Goal: Browse casually

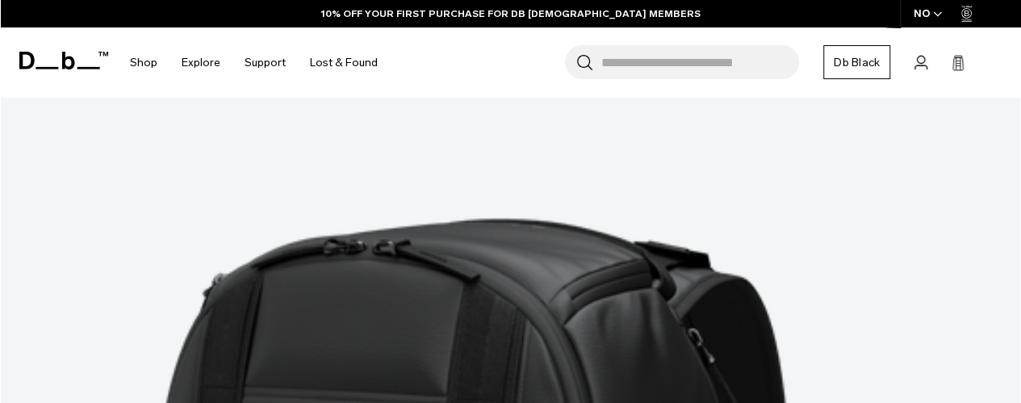
scroll to position [2826, 0]
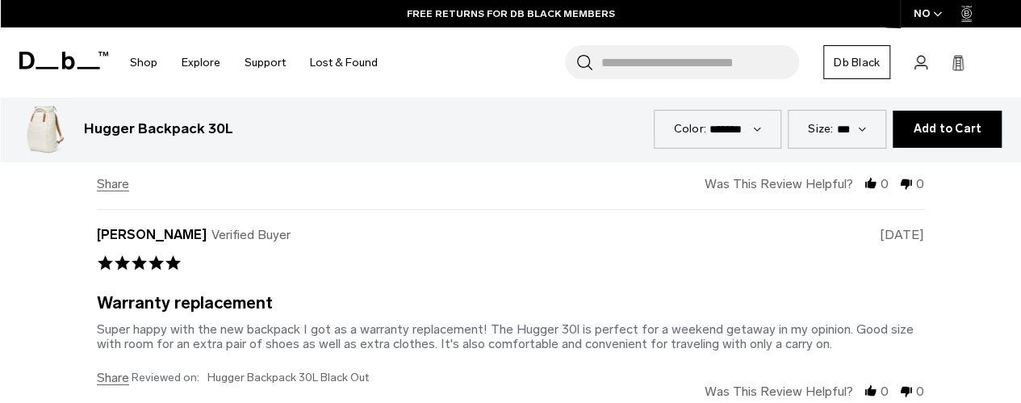
scroll to position [5830, 0]
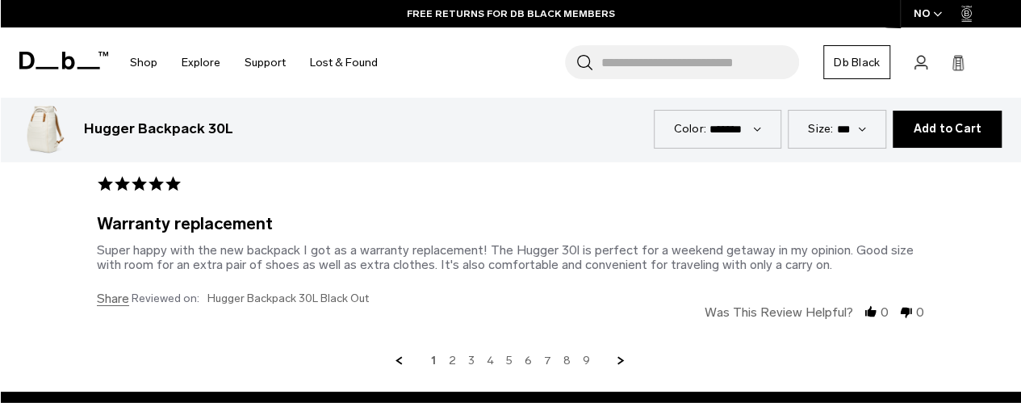
click at [615, 354] on link "Next Page" at bounding box center [621, 361] width 15 height 15
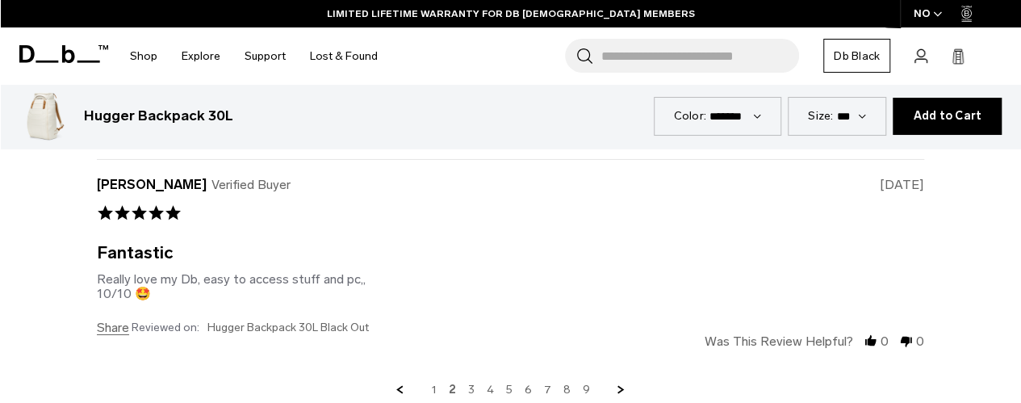
scroll to position [5826, 0]
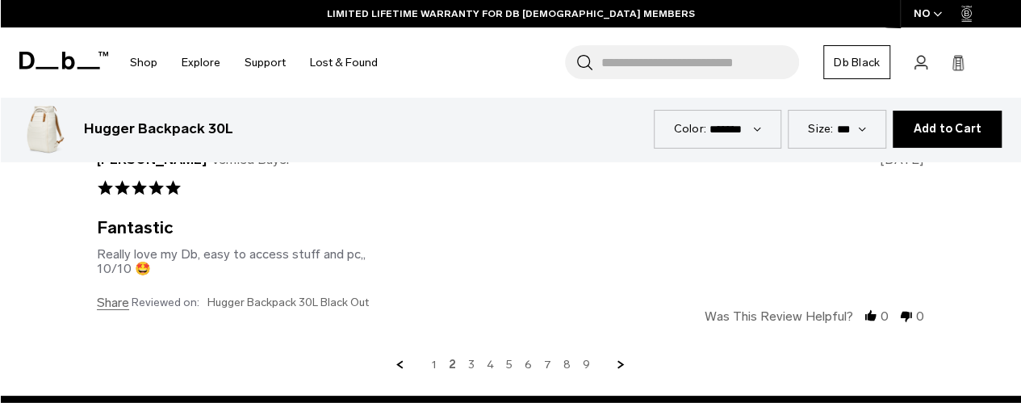
click at [614, 358] on link "Next Page" at bounding box center [621, 365] width 15 height 15
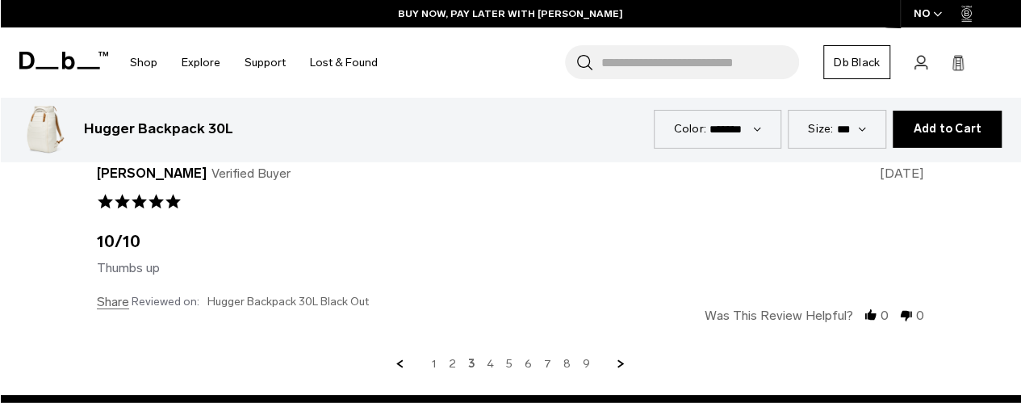
click at [617, 357] on link "Next Page" at bounding box center [621, 364] width 15 height 15
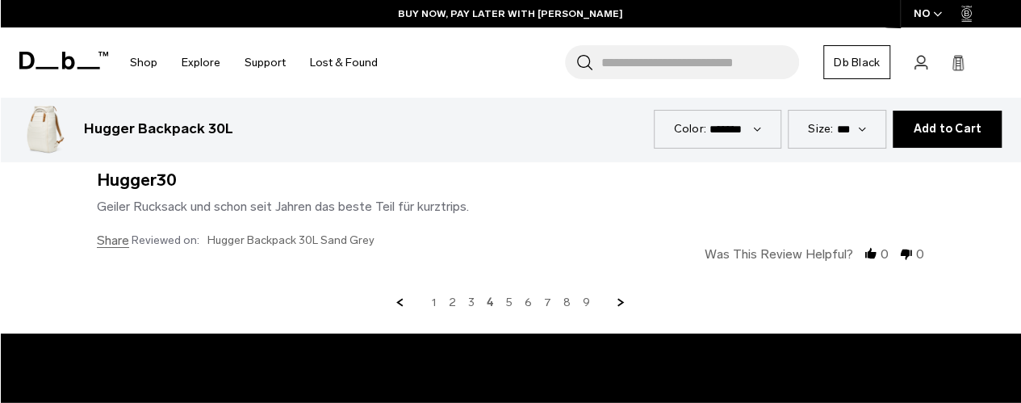
scroll to position [5988, 0]
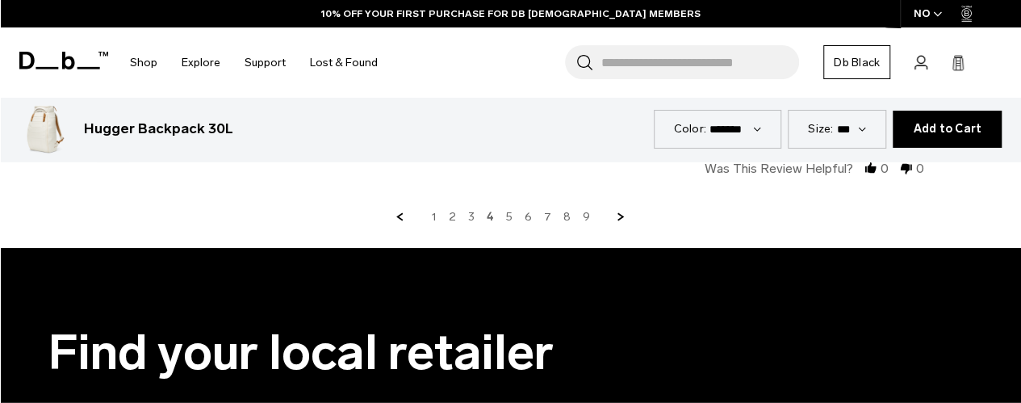
click at [614, 210] on link "Next Page" at bounding box center [621, 217] width 15 height 15
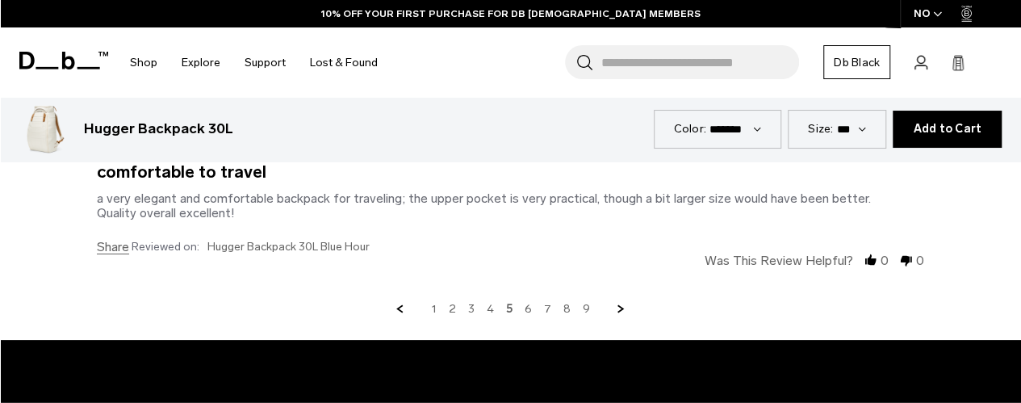
scroll to position [5907, 0]
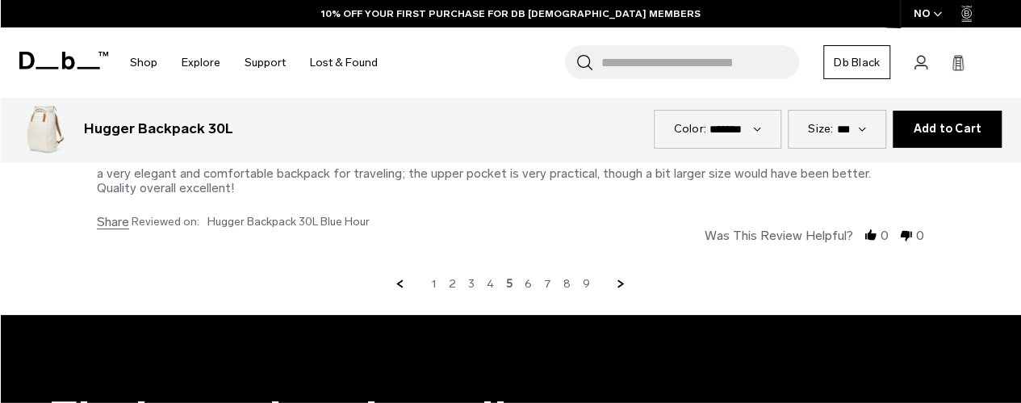
click at [621, 277] on link "Next Page" at bounding box center [621, 284] width 15 height 15
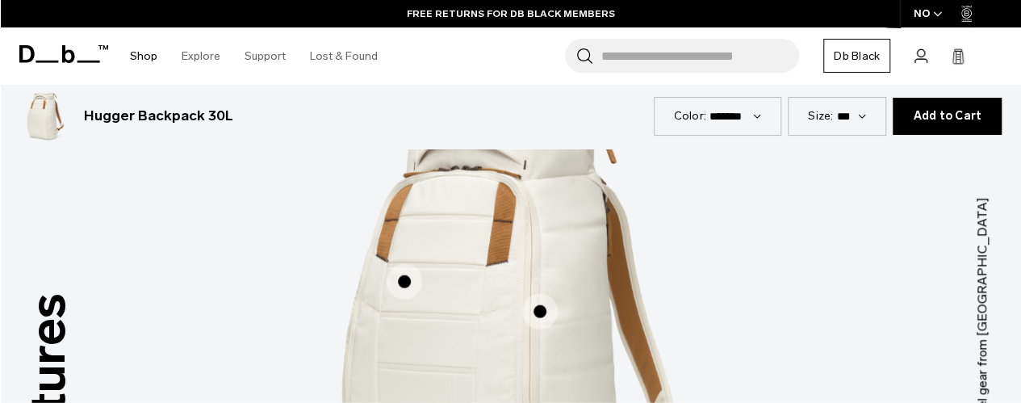
scroll to position [1790, 0]
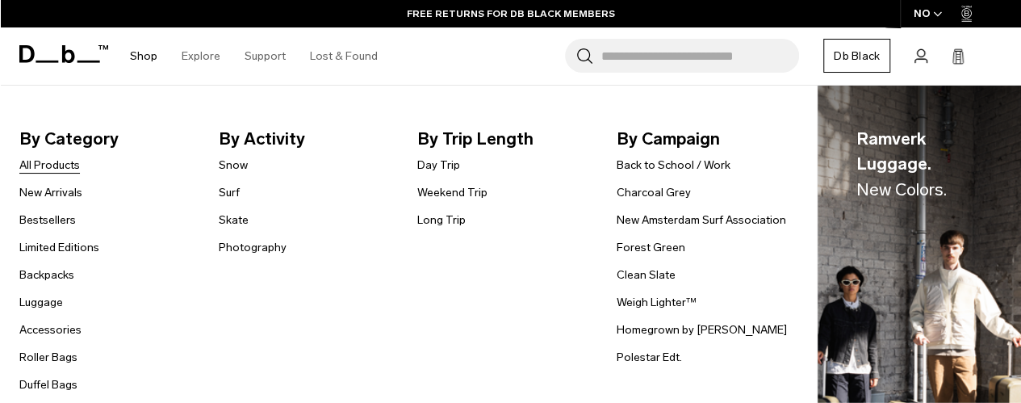
click at [78, 162] on link "All Products" at bounding box center [49, 165] width 61 height 17
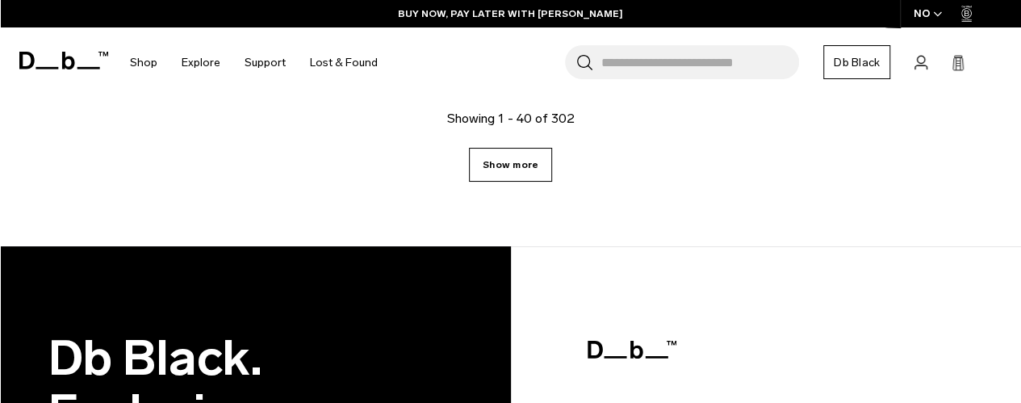
scroll to position [4782, 0]
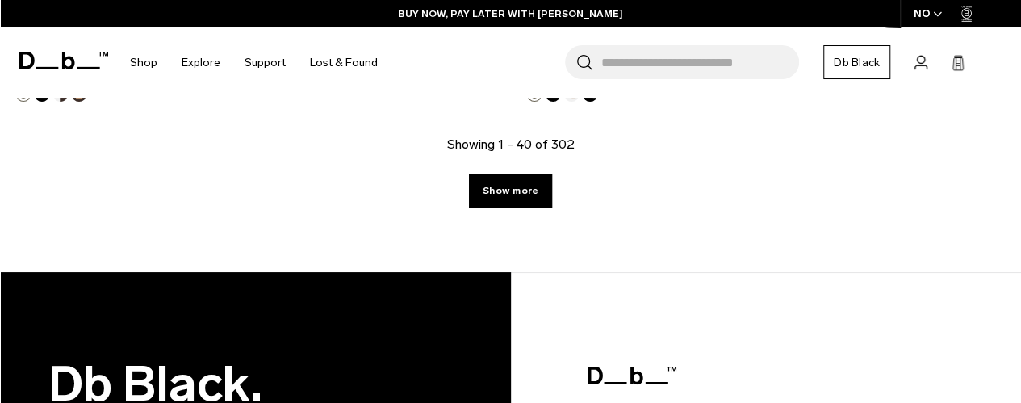
drag, startPoint x: 538, startPoint y: 170, endPoint x: 439, endPoint y: 186, distance: 99.8
click at [538, 174] on link "Show more" at bounding box center [510, 191] width 83 height 34
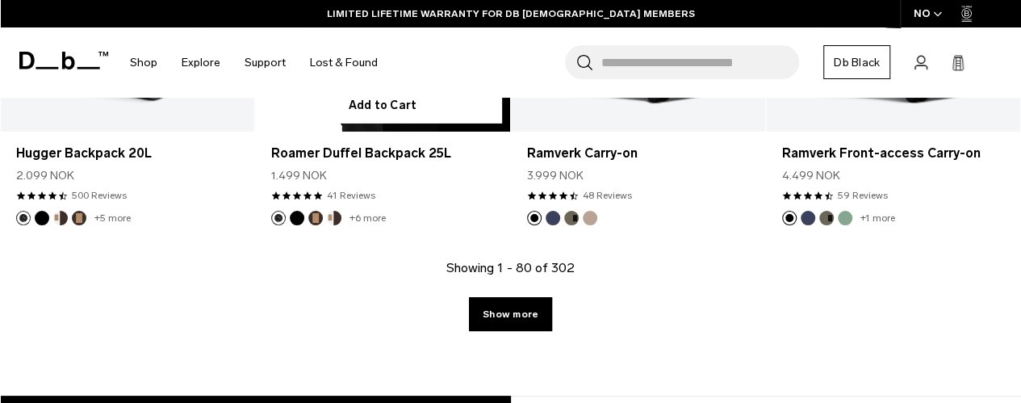
scroll to position [8825, 0]
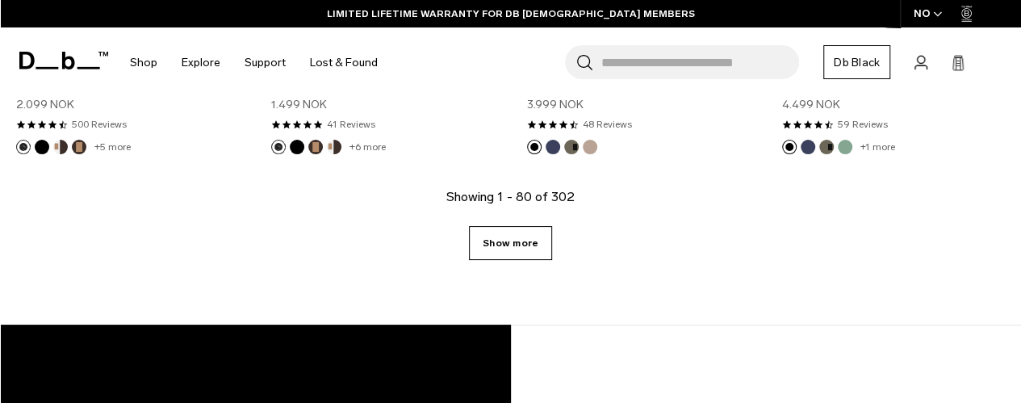
click at [501, 226] on link "Show more" at bounding box center [510, 243] width 83 height 34
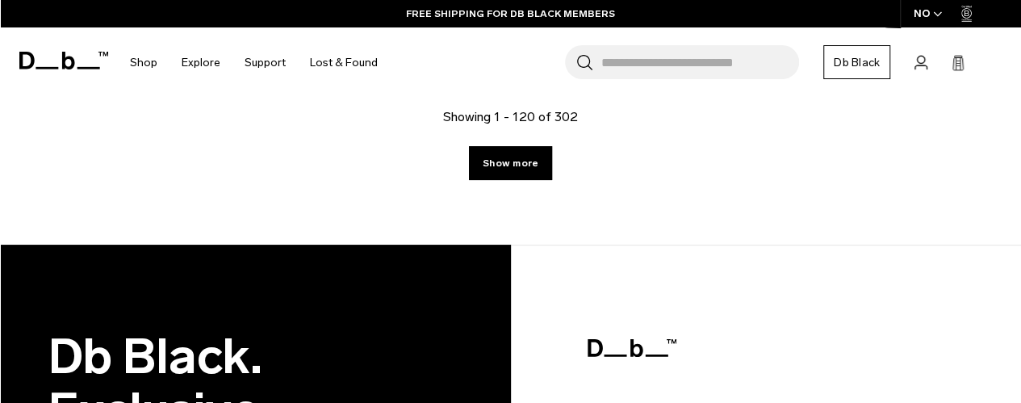
scroll to position [13042, 0]
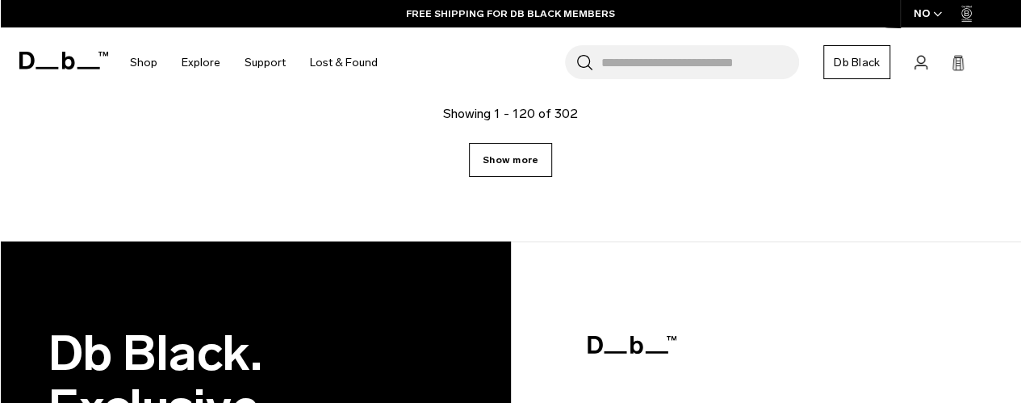
click at [523, 154] on link "Show more" at bounding box center [510, 160] width 83 height 34
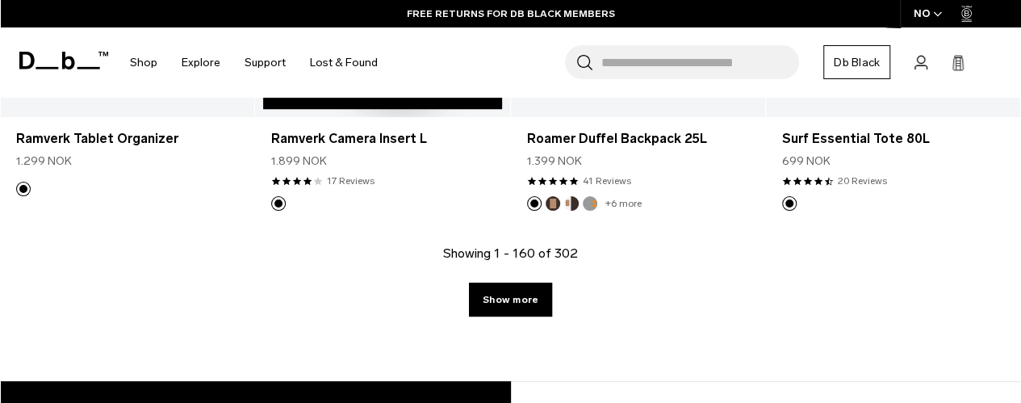
scroll to position [12961, 0]
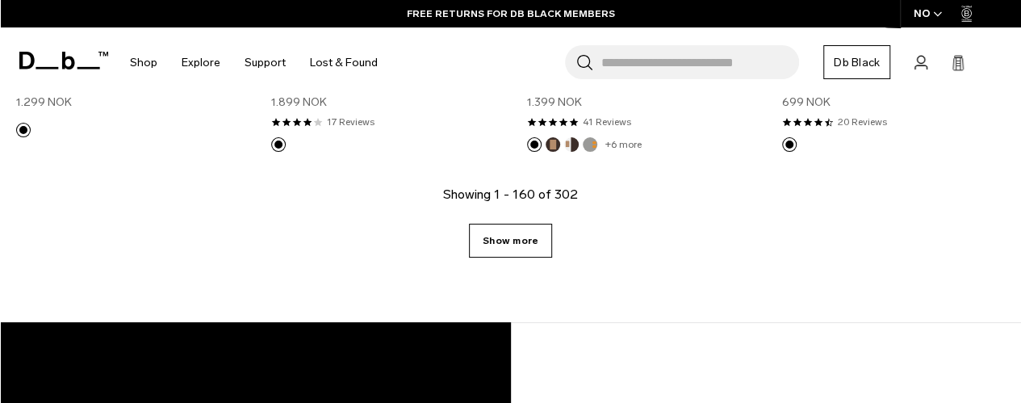
click at [499, 224] on link "Show more" at bounding box center [510, 241] width 83 height 34
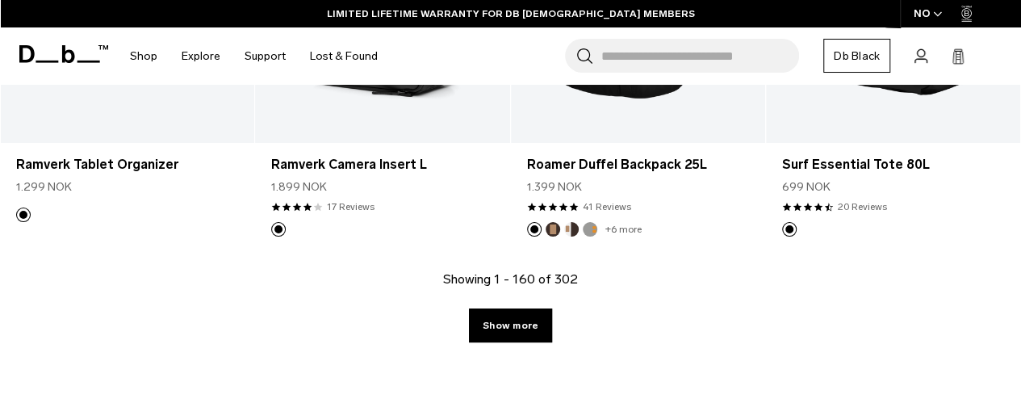
scroll to position [12668, 0]
